Goal: Information Seeking & Learning: Learn about a topic

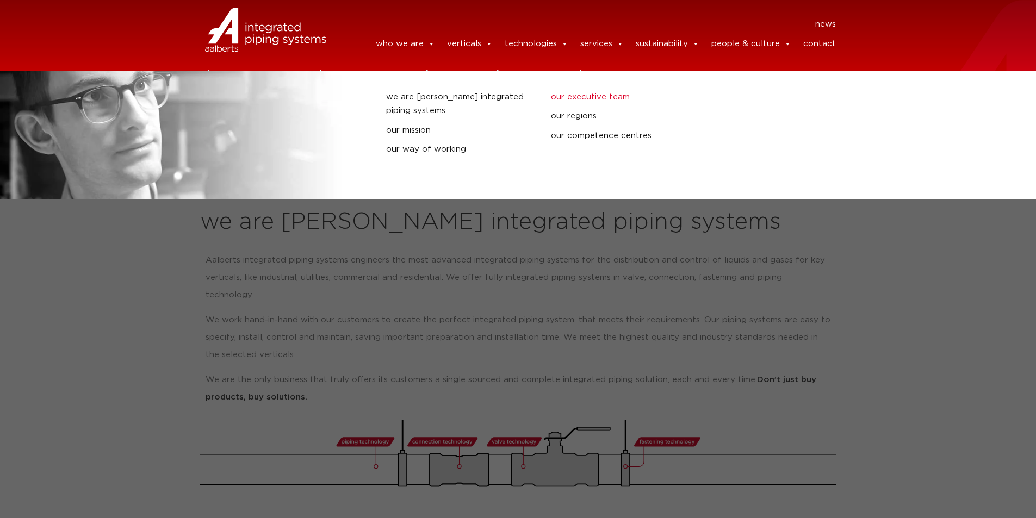
click at [610, 94] on link "our executive team" at bounding box center [625, 97] width 148 height 14
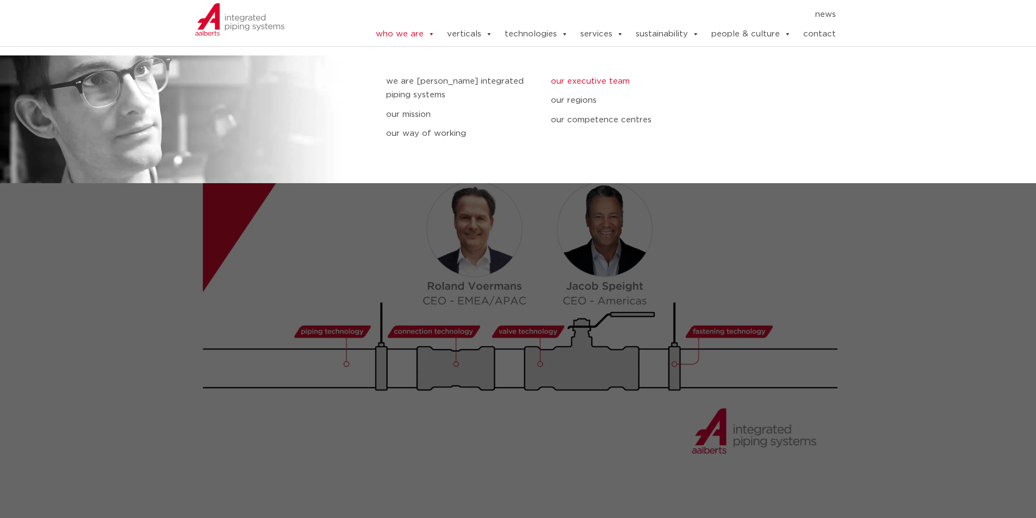
scroll to position [1160, 0]
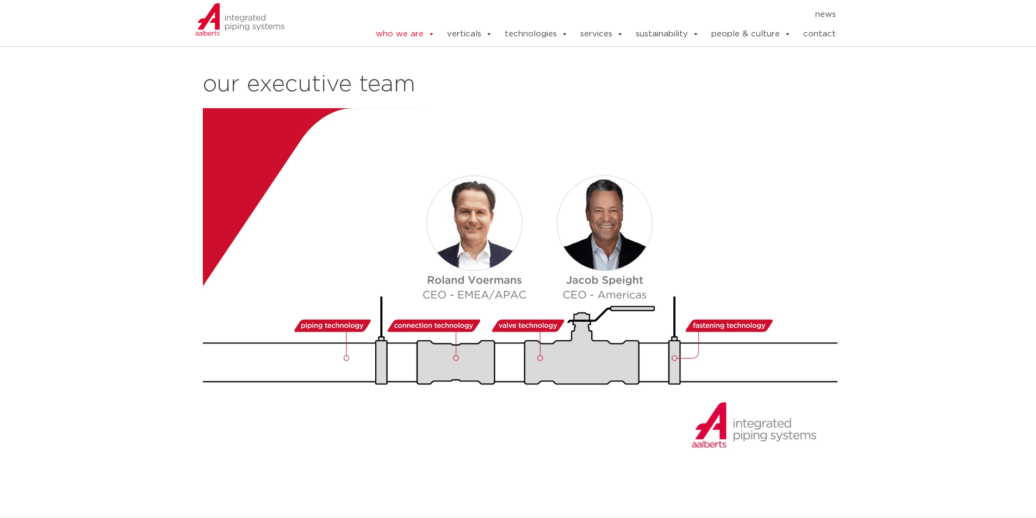
click at [498, 422] on img at bounding box center [522, 288] width 639 height 360
click at [95, 183] on section "our way of working We operate from various regions around the globe: America, U…" at bounding box center [518, 119] width 1036 height 739
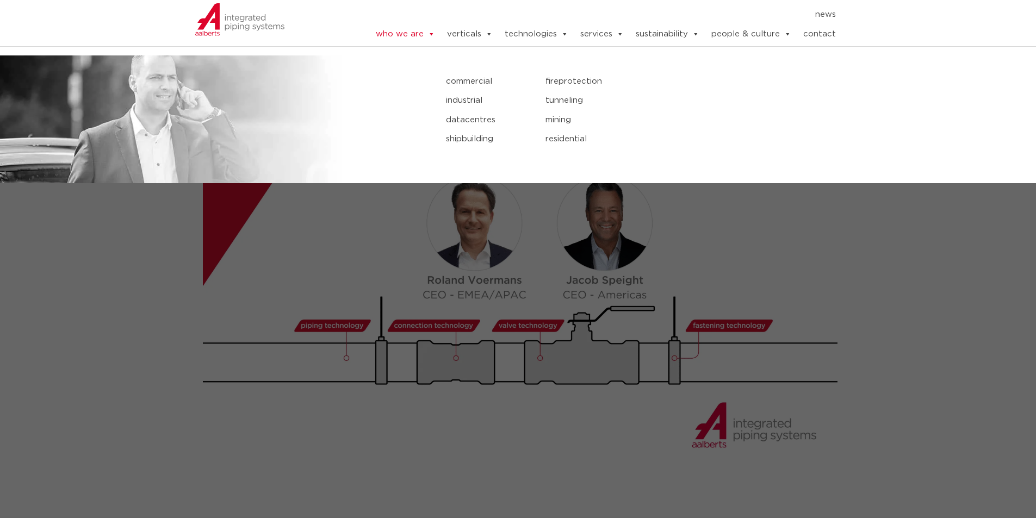
click at [483, 82] on link "commercial" at bounding box center [487, 82] width 83 height 14
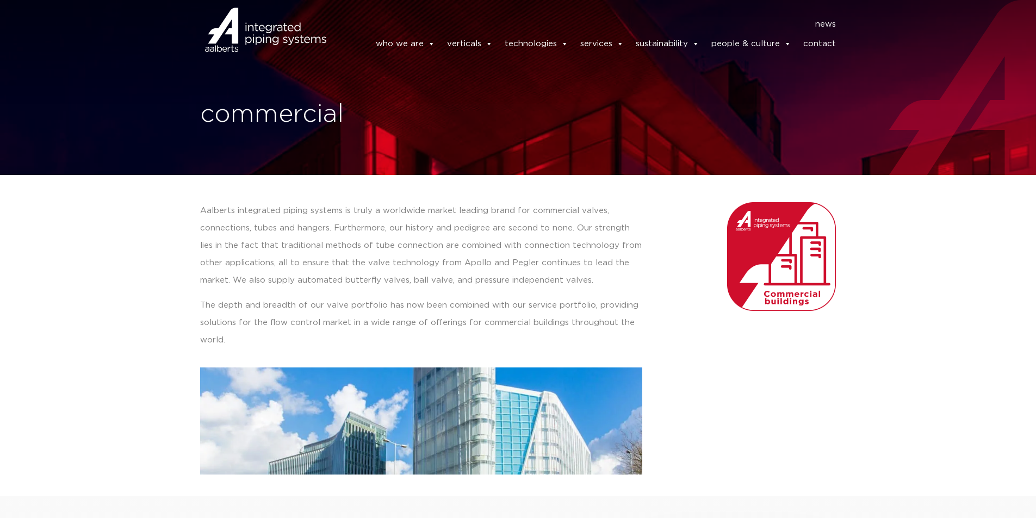
click at [442, 247] on p "Aalberts integrated piping systems is truly a worldwide market leading brand fo…" at bounding box center [421, 245] width 442 height 87
click at [975, 400] on section "Aalberts integrated piping systems is truly a worldwide market leading brand fo…" at bounding box center [518, 327] width 1036 height 305
click at [911, 379] on section "Aalberts integrated piping systems is truly a worldwide market leading brand fo…" at bounding box center [518, 327] width 1036 height 305
click at [904, 350] on section "Aalberts integrated piping systems is truly a worldwide market leading brand fo…" at bounding box center [518, 327] width 1036 height 305
